Goal: Task Accomplishment & Management: Complete application form

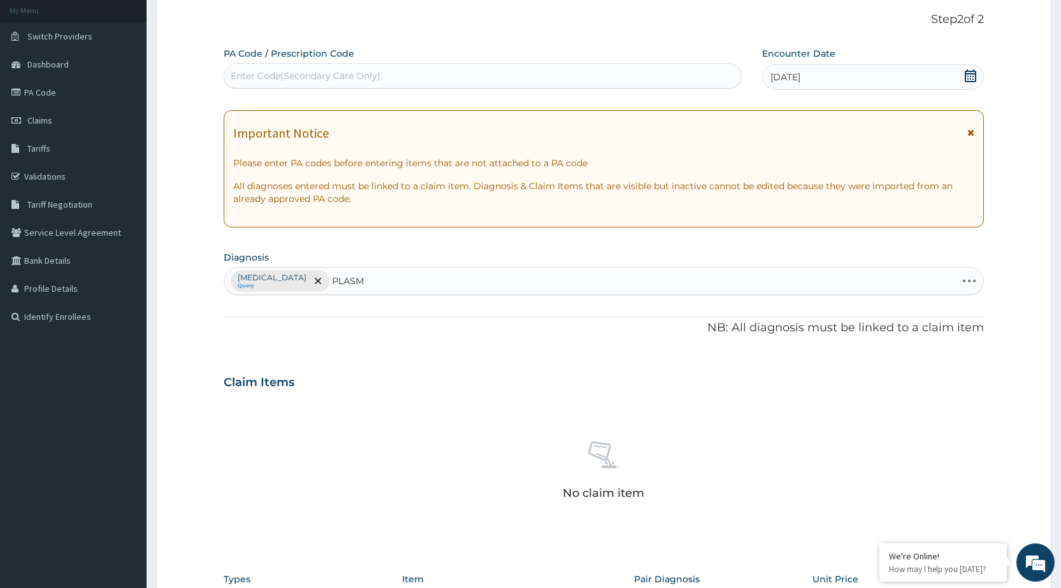
type input "PLASMO"
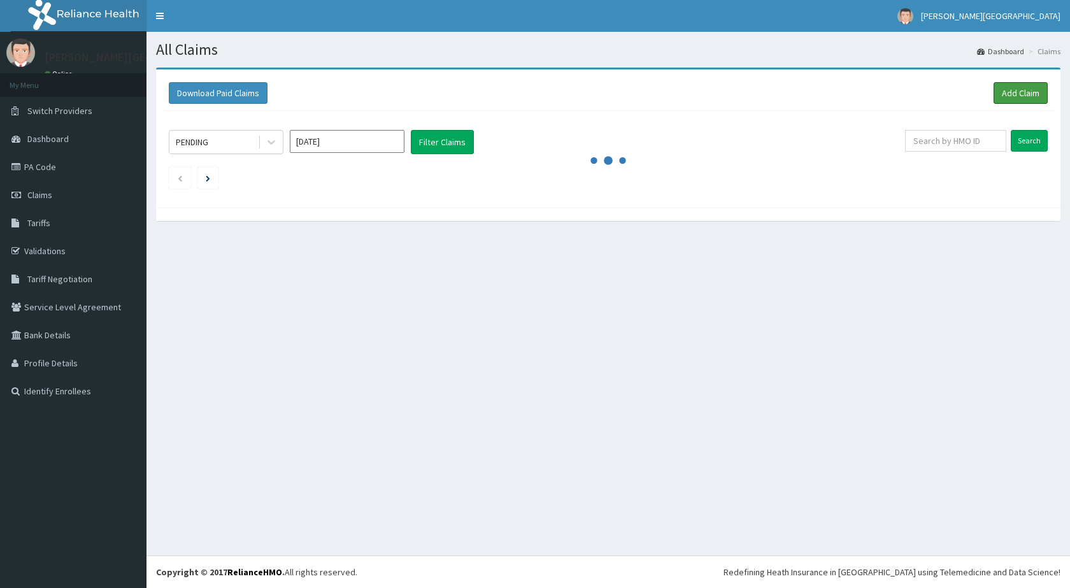
click at [1005, 94] on link "Add Claim" at bounding box center [1021, 93] width 54 height 22
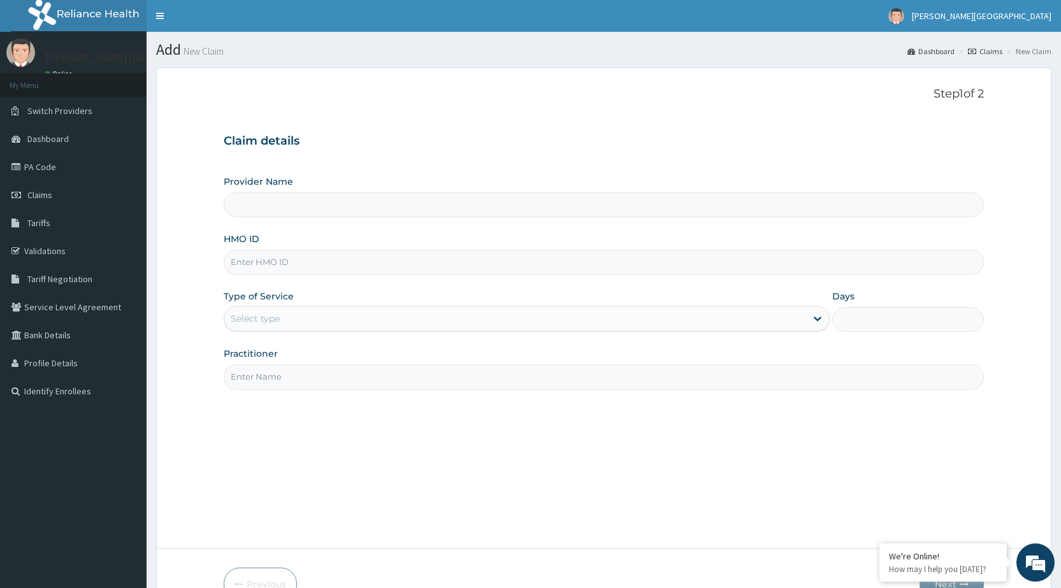
click at [282, 263] on input "HMO ID" at bounding box center [604, 262] width 760 height 25
type input "[PERSON_NAME][GEOGRAPHIC_DATA]"
type input "gtc/10260/b"
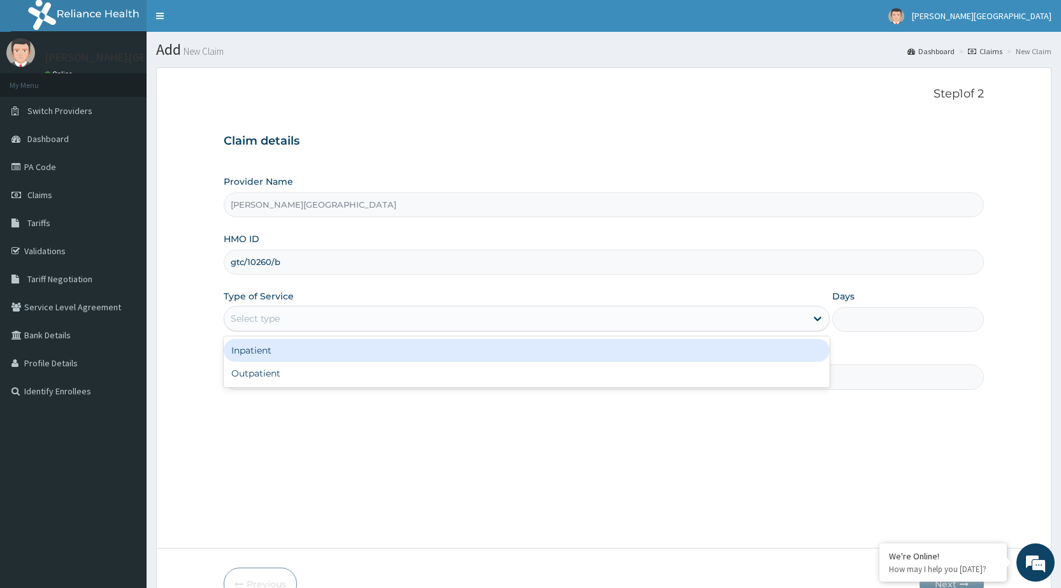
drag, startPoint x: 299, startPoint y: 317, endPoint x: 289, endPoint y: 345, distance: 30.2
click at [299, 317] on div "Select type" at bounding box center [515, 318] width 582 height 20
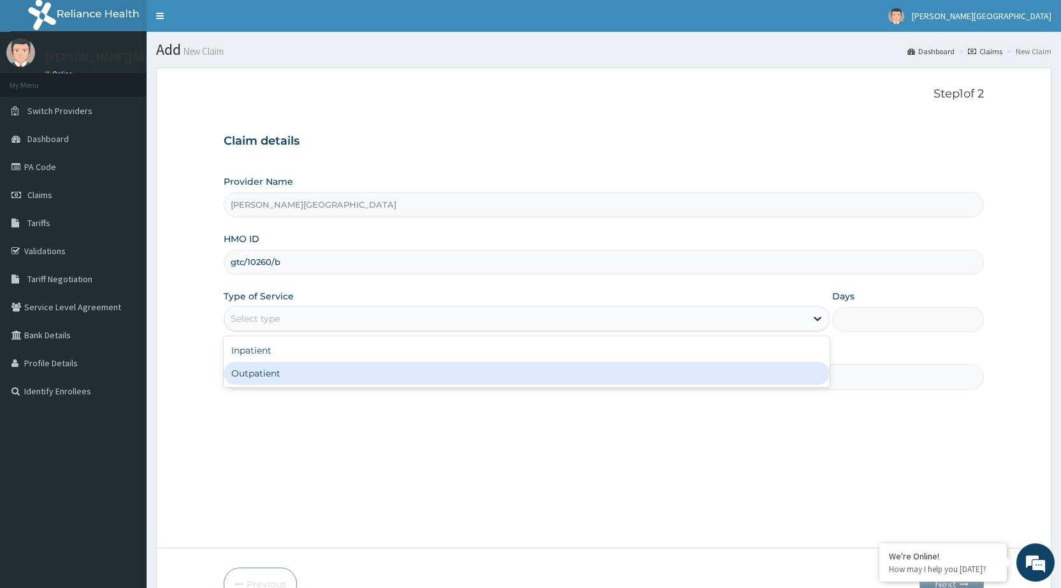
click at [284, 372] on div "Outpatient" at bounding box center [527, 373] width 606 height 23
type input "1"
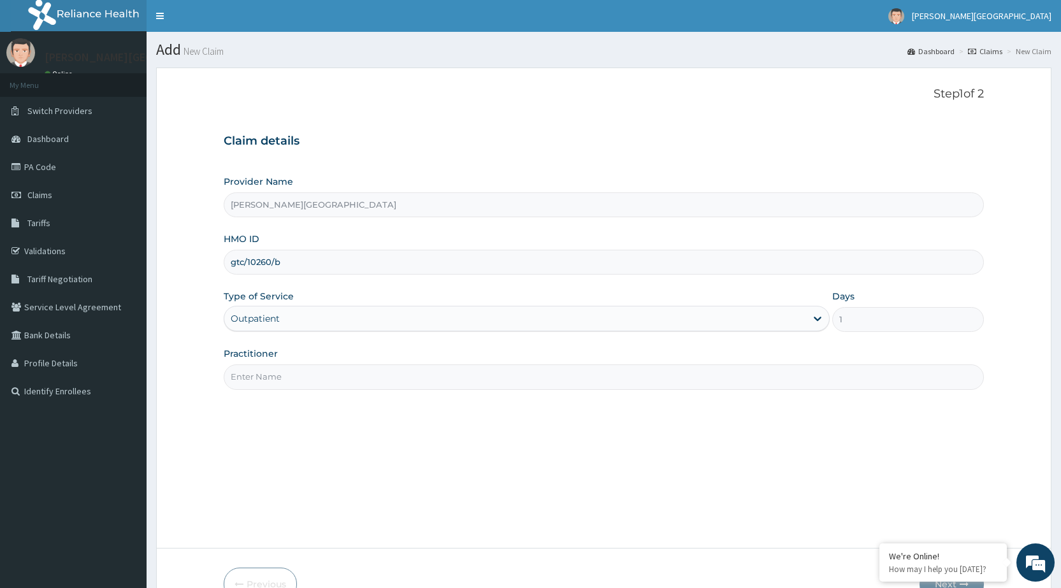
click at [587, 385] on input "Practitioner" at bounding box center [604, 376] width 760 height 25
type input "DR [PERSON_NAME]"
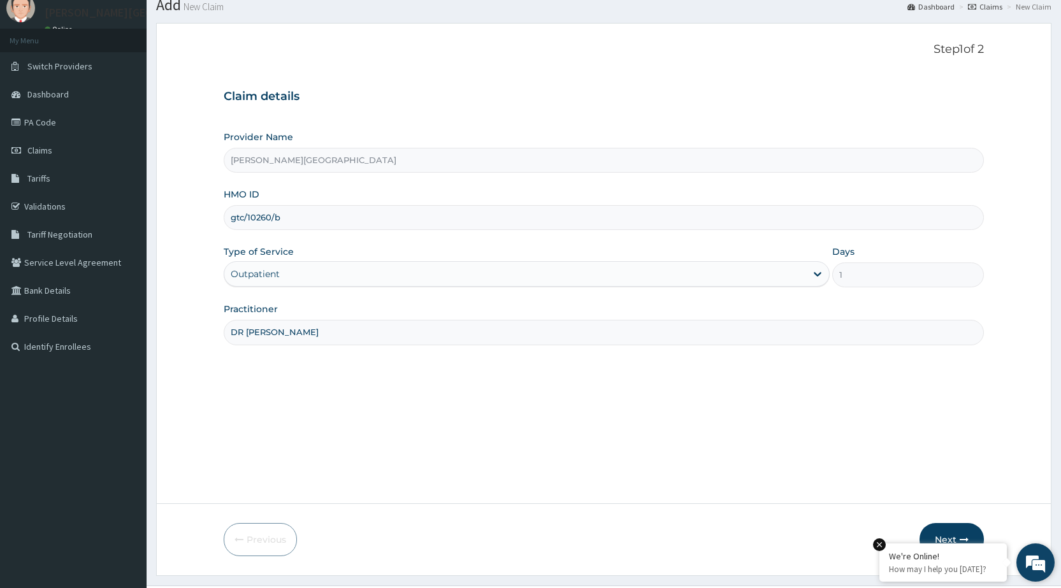
scroll to position [75, 0]
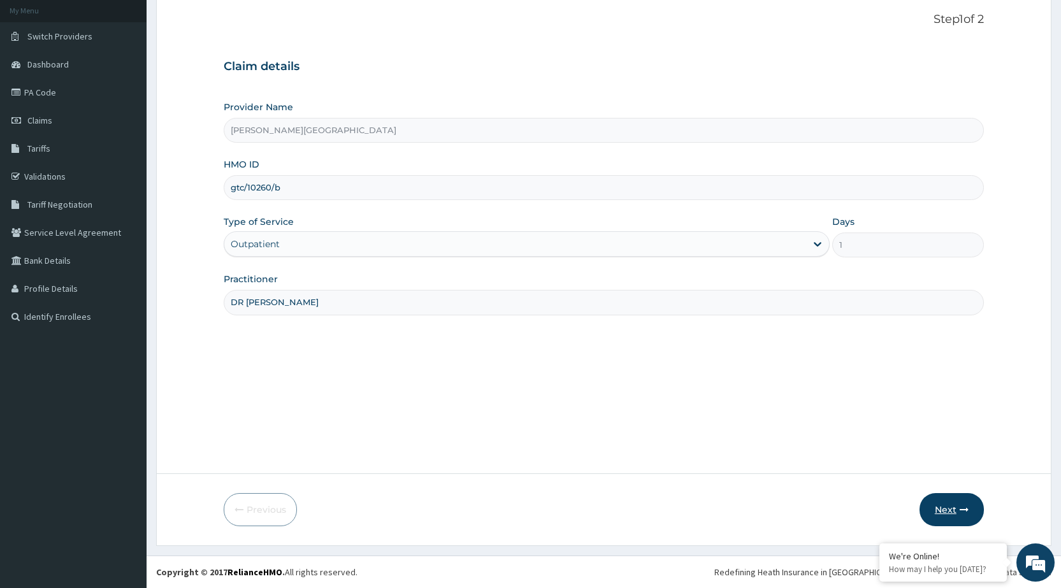
click at [943, 511] on button "Next" at bounding box center [951, 509] width 64 height 33
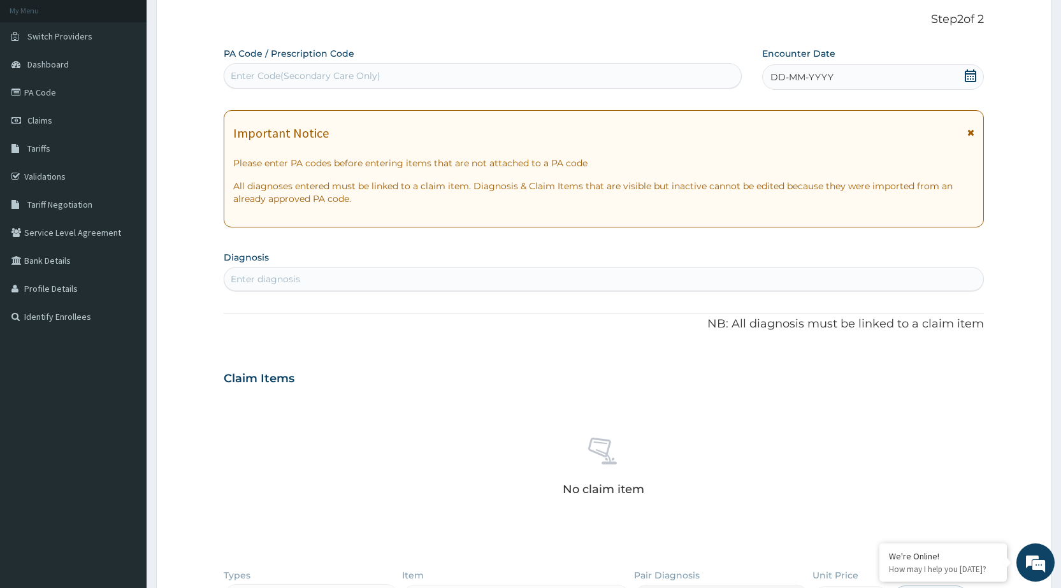
click at [968, 77] on icon at bounding box center [970, 75] width 13 height 13
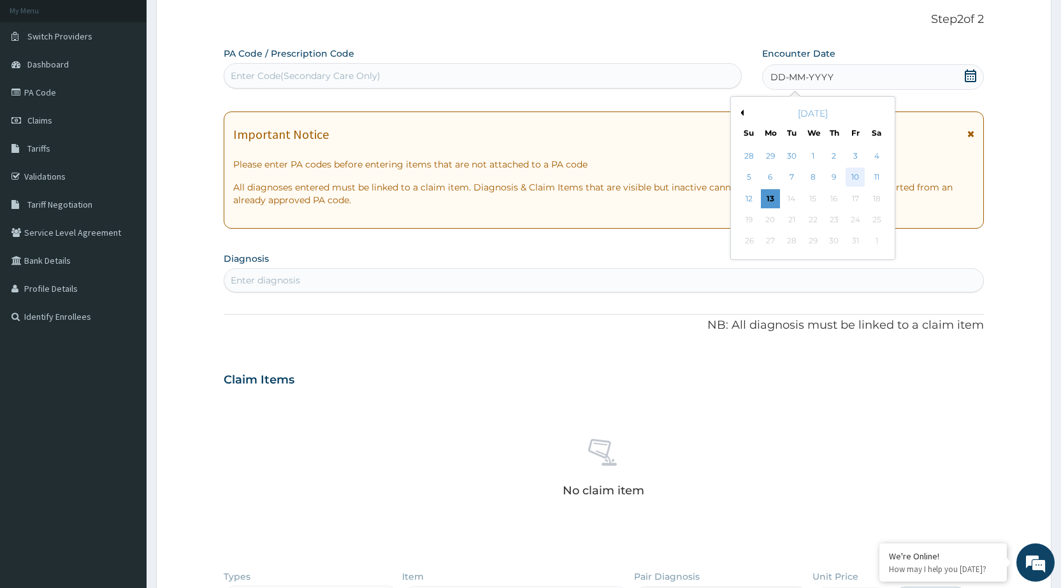
click at [858, 175] on div "10" at bounding box center [854, 177] width 19 height 19
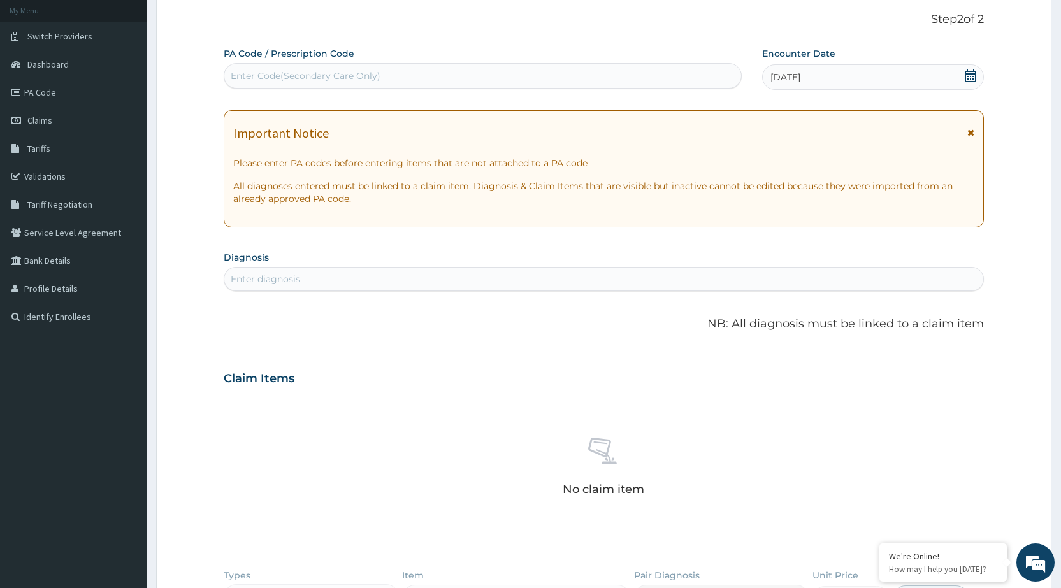
click at [347, 280] on div "Enter diagnosis" at bounding box center [603, 279] width 759 height 20
type input "PLASMO"
click at [971, 133] on icon at bounding box center [970, 132] width 7 height 9
